Goal: Use online tool/utility

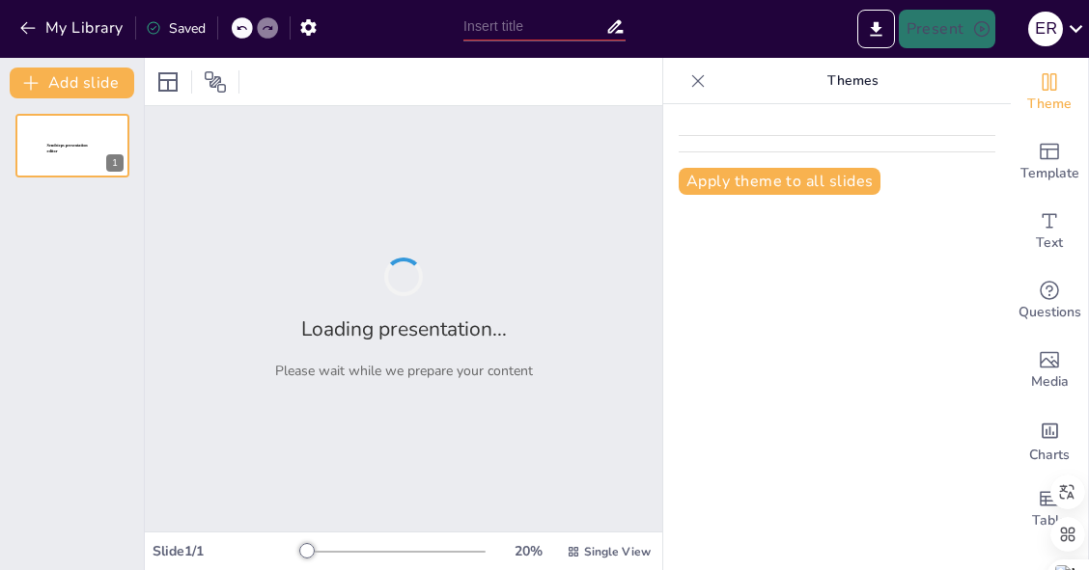
type input "El Mensaje del Apocalipsis: Esperanza y Advertencia"
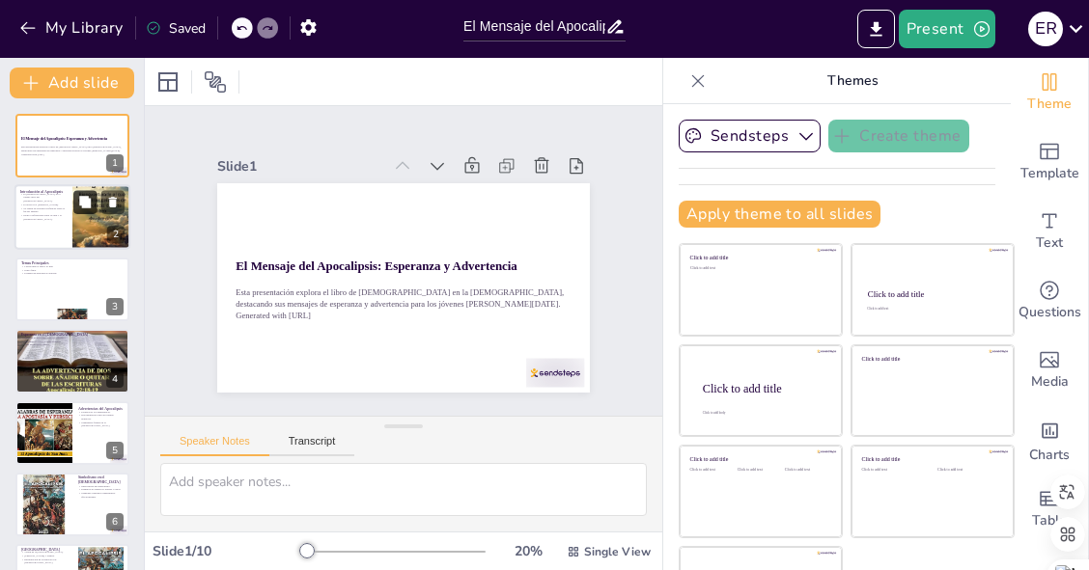
click at [93, 210] on button at bounding box center [84, 202] width 23 height 23
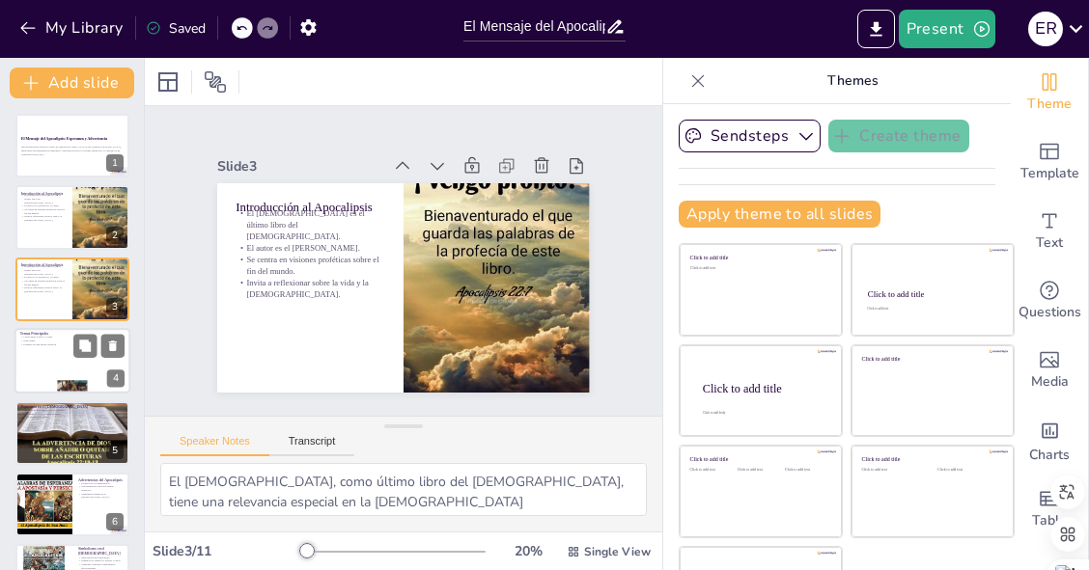
click at [82, 365] on div at bounding box center [72, 361] width 116 height 66
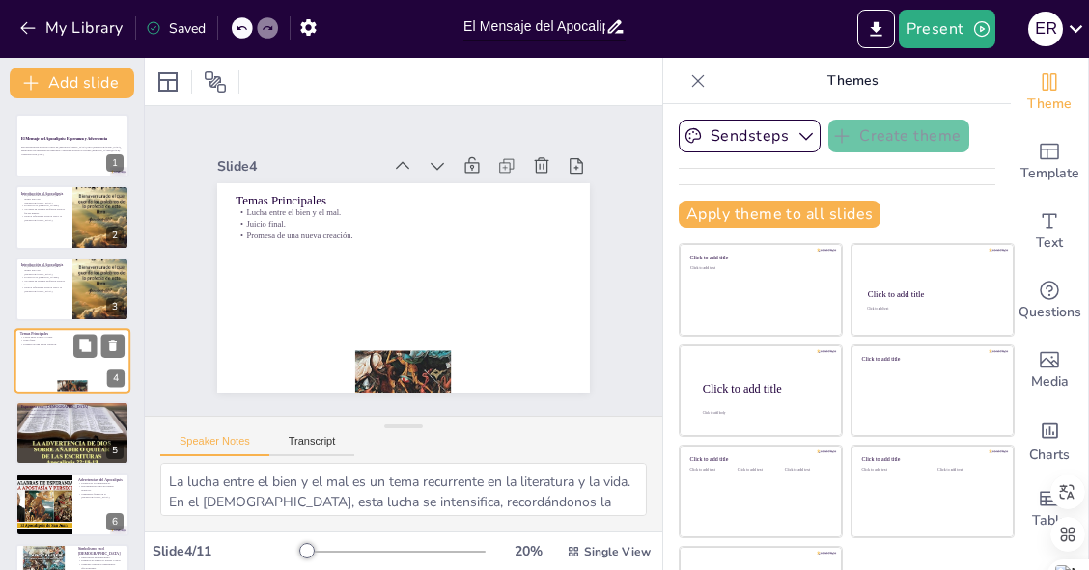
scroll to position [27, 0]
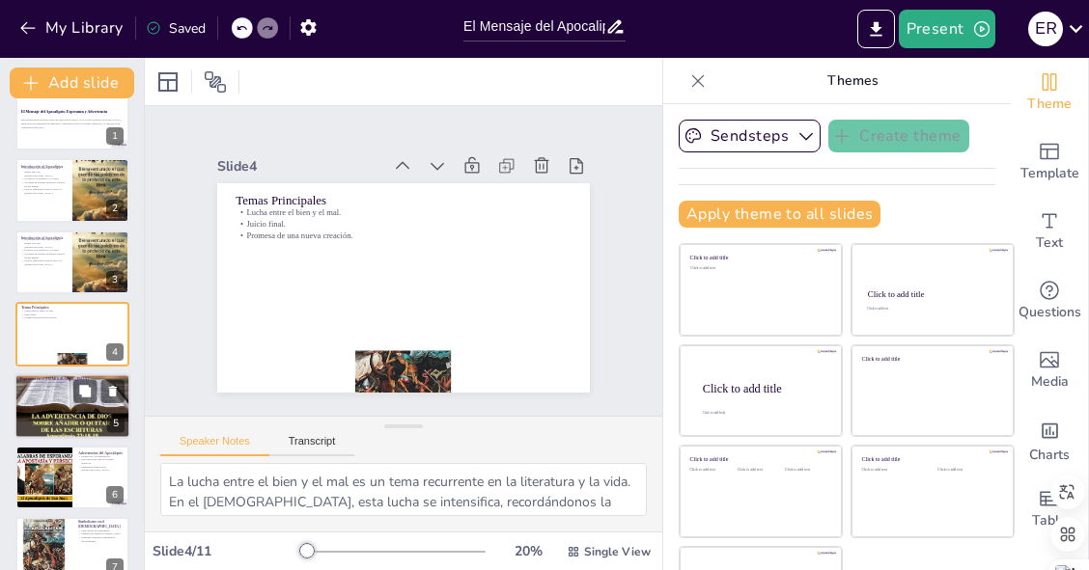
click at [69, 422] on div at bounding box center [72, 406] width 116 height 71
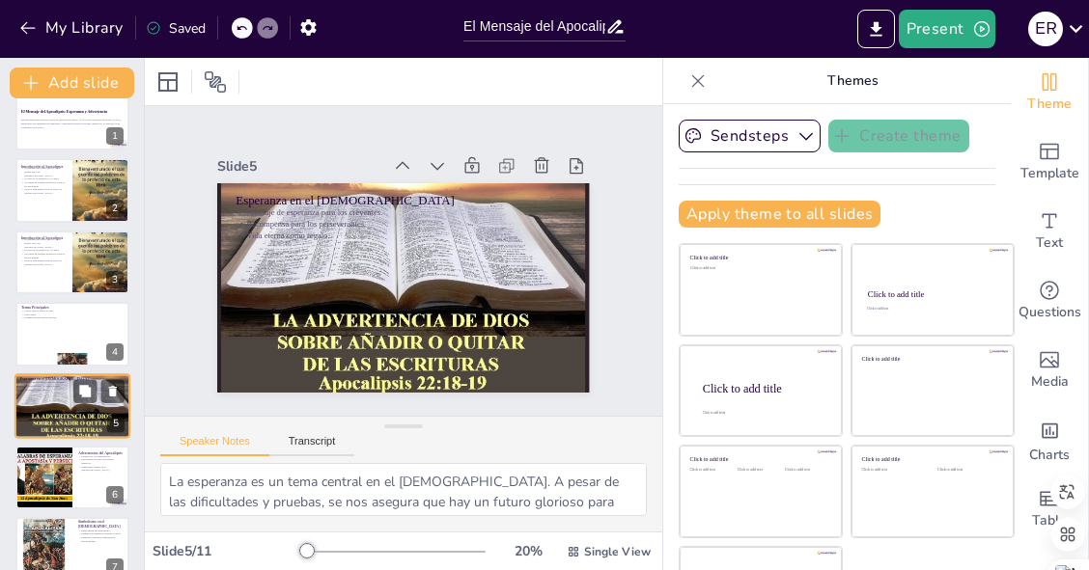
scroll to position [98, 0]
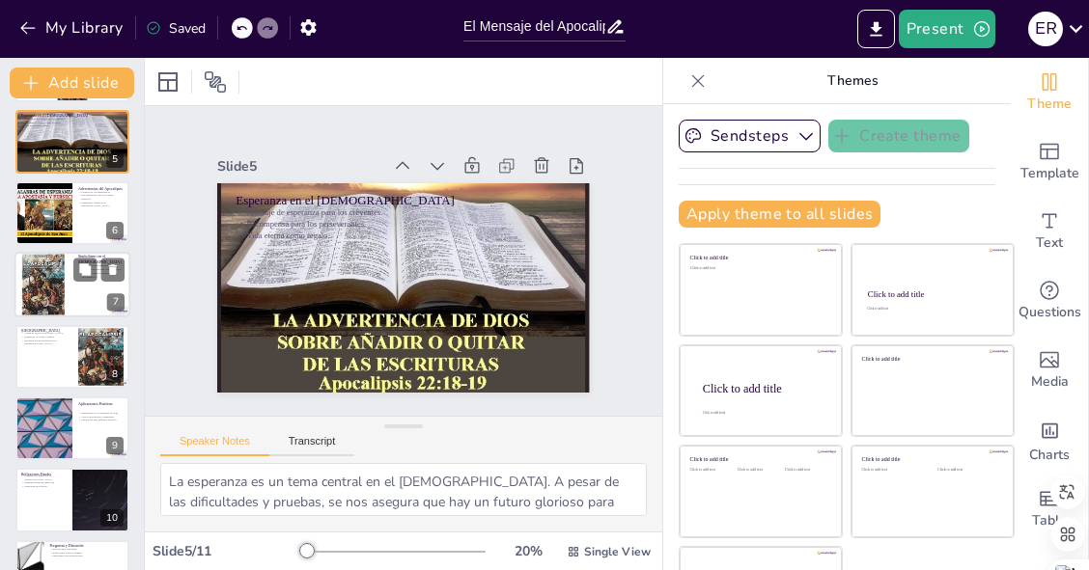
click at [33, 265] on div at bounding box center [44, 286] width 66 height 66
click at [34, 245] on div at bounding box center [44, 213] width 86 height 64
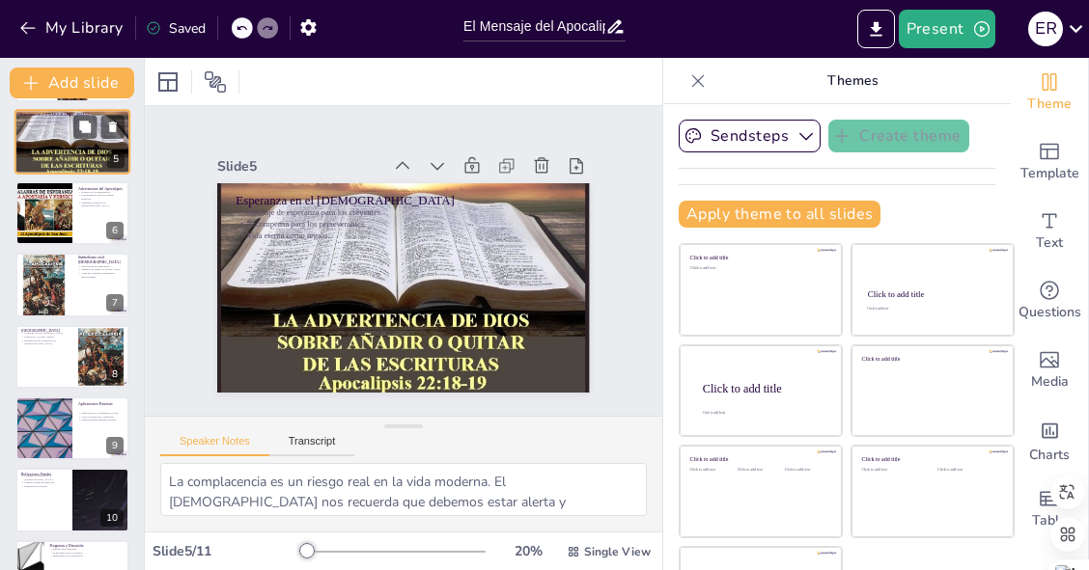
scroll to position [170, 0]
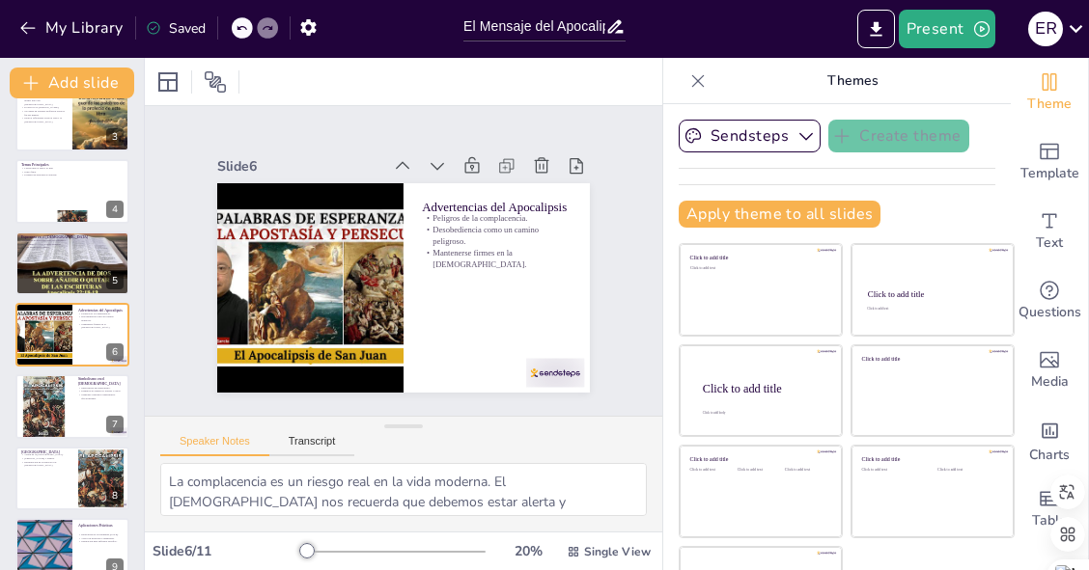
click at [56, 474] on div at bounding box center [72, 479] width 114 height 64
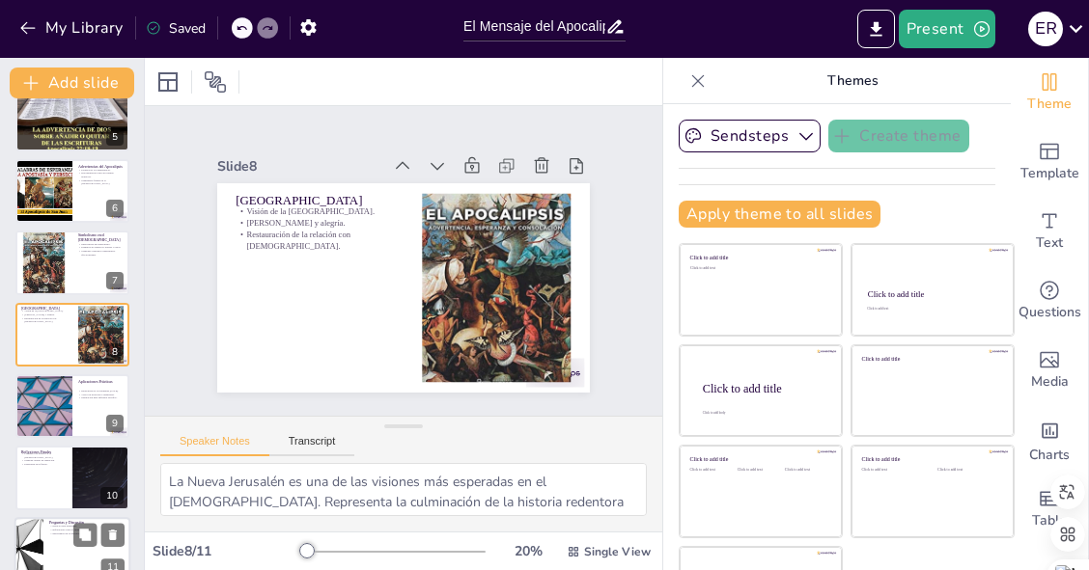
click at [59, 525] on p "Espacio para preguntas." at bounding box center [86, 527] width 75 height 4
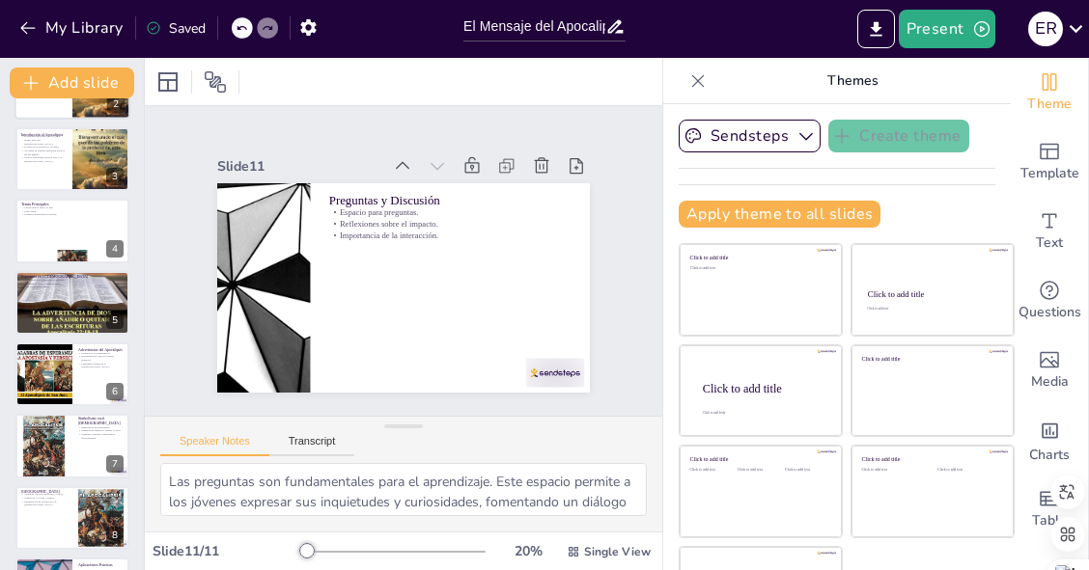
scroll to position [0, 0]
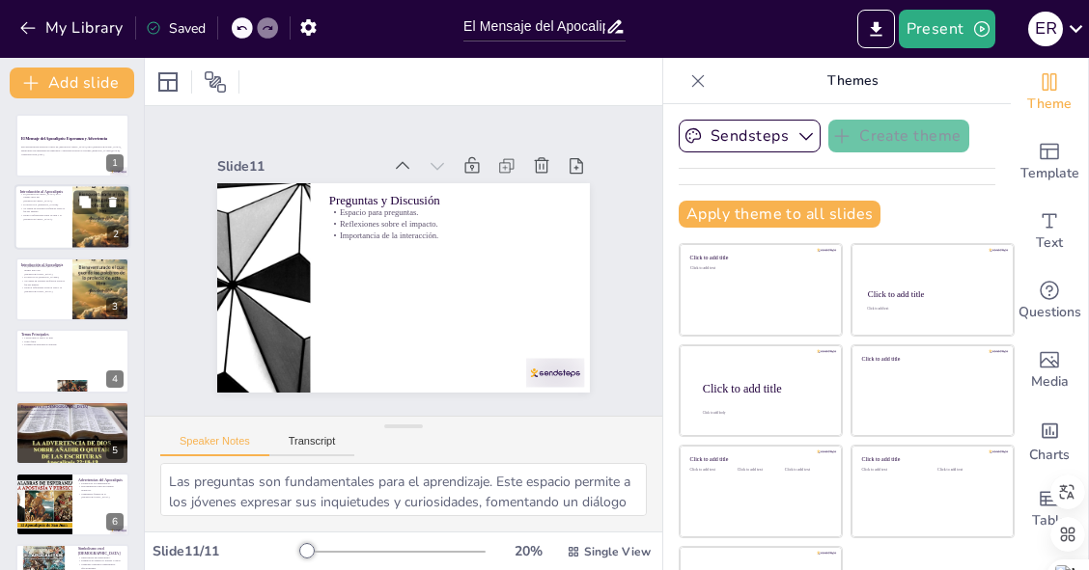
click at [51, 194] on p "Introducción al Apocalipsis" at bounding box center [43, 193] width 46 height 6
type textarea "El [DEMOGRAPHIC_DATA], como último libro del [DEMOGRAPHIC_DATA], tiene una rele…"
click at [51, 194] on p "Introducción al Apocalipsis" at bounding box center [43, 193] width 46 height 6
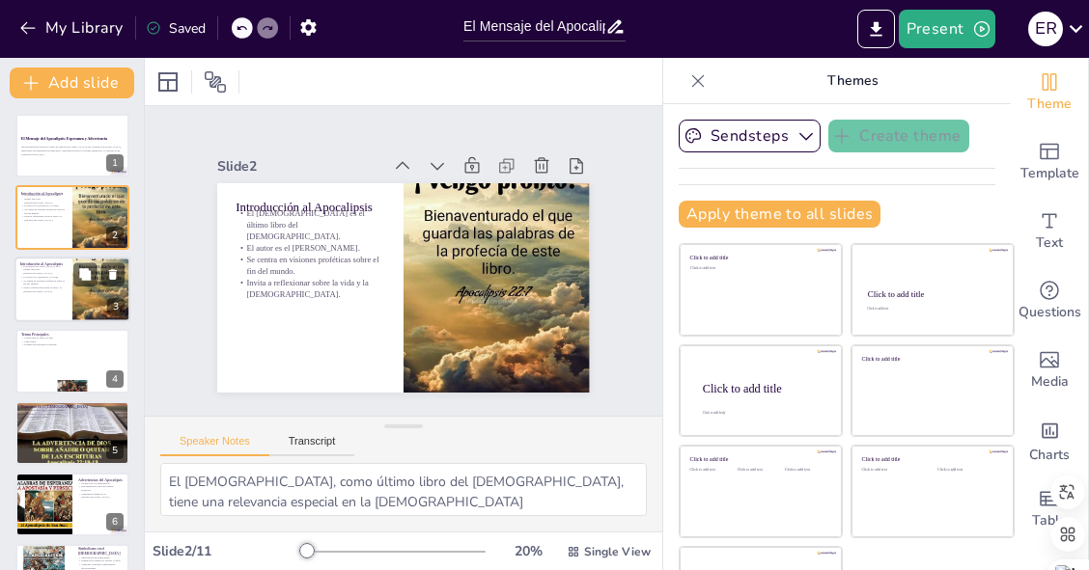
click at [70, 293] on div at bounding box center [72, 290] width 116 height 66
